Goal: Navigation & Orientation: Go to known website

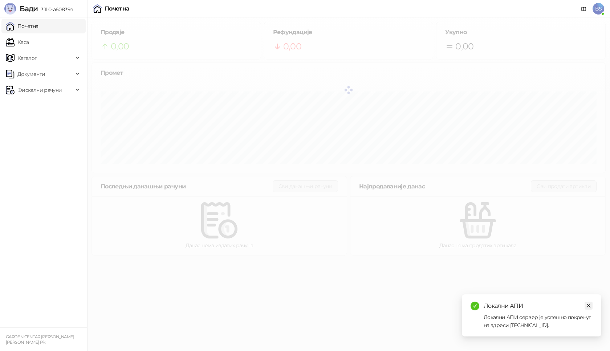
click at [588, 307] on icon "close" at bounding box center [588, 305] width 5 height 5
